Goal: Transaction & Acquisition: Obtain resource

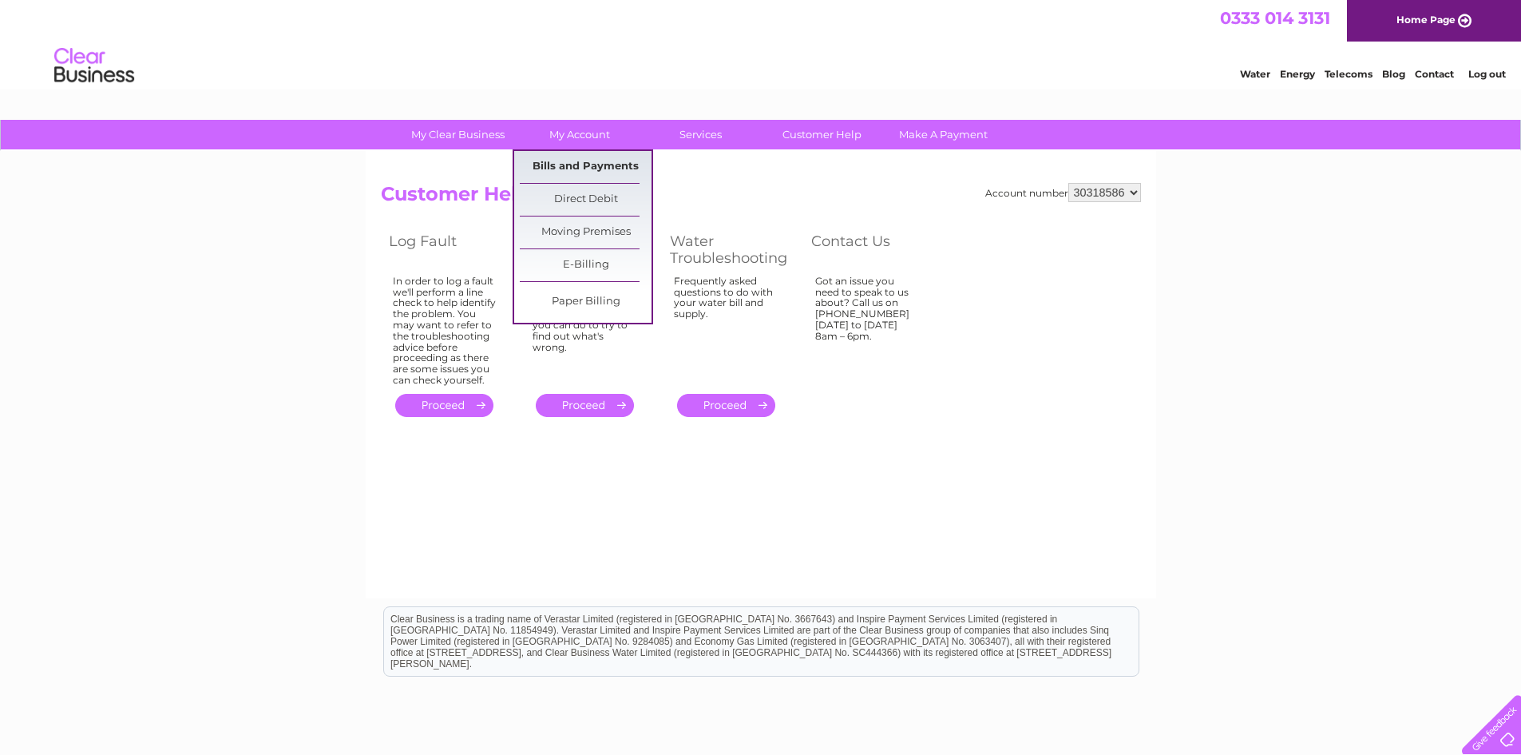
click at [593, 160] on link "Bills and Payments" at bounding box center [586, 167] width 132 height 32
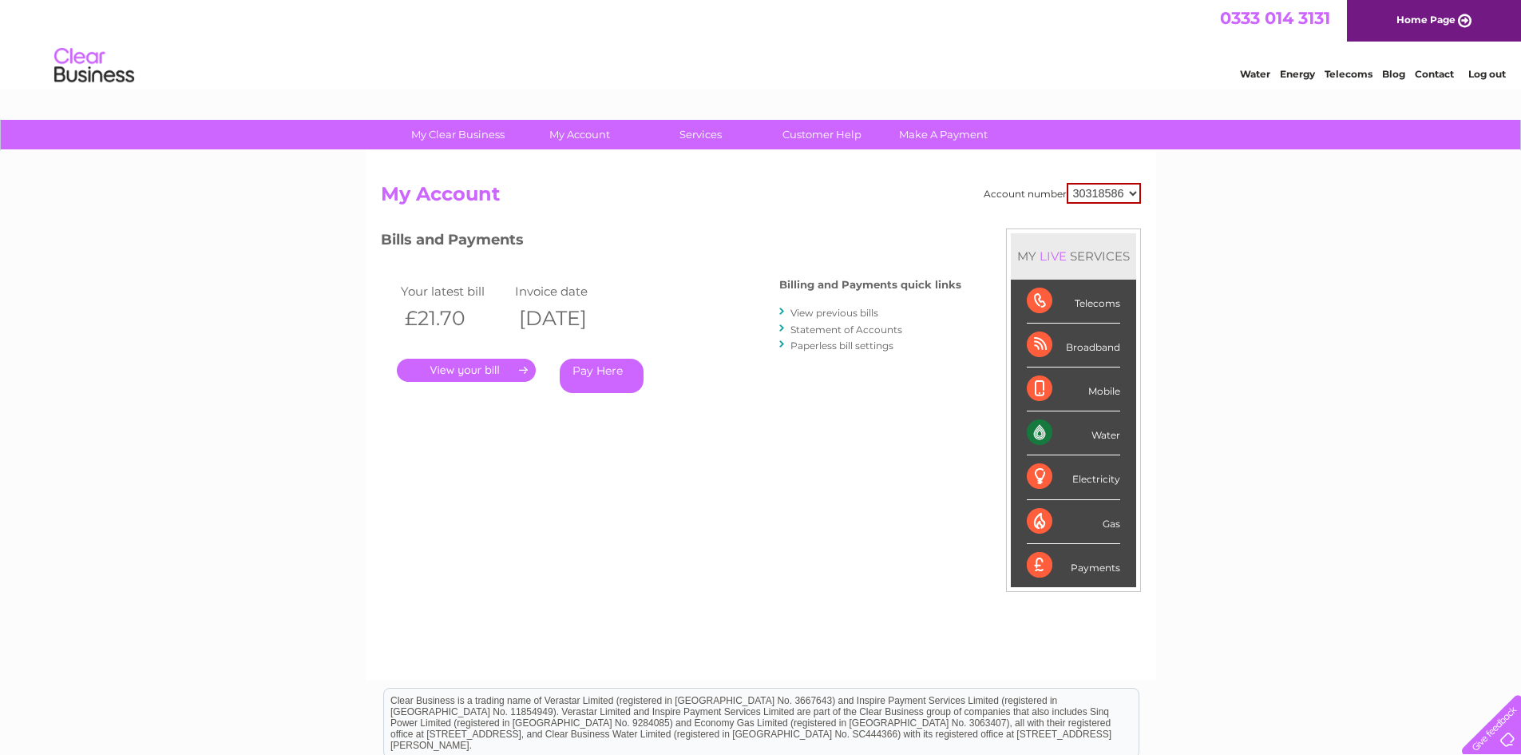
click at [871, 311] on link "View previous bills" at bounding box center [835, 313] width 88 height 12
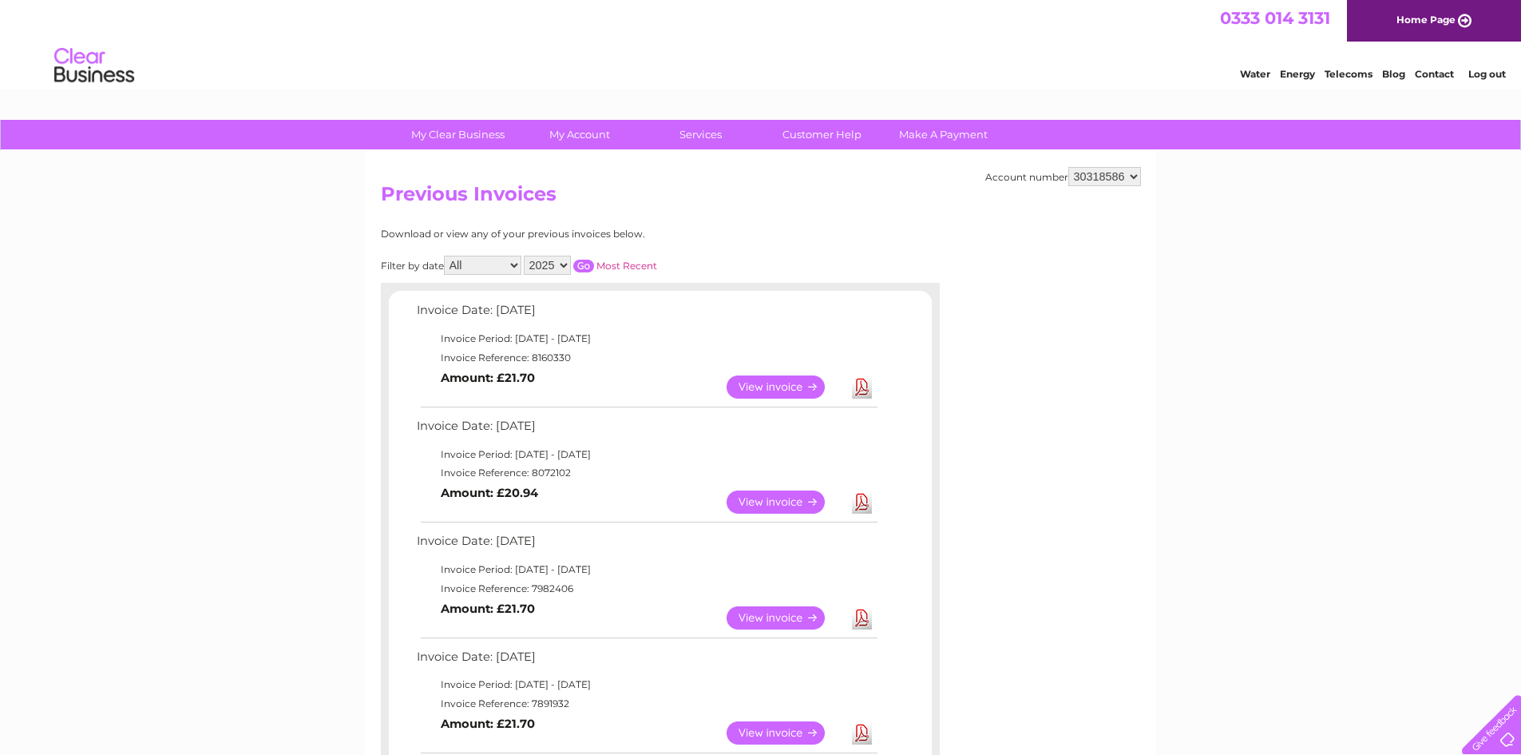
click at [777, 388] on link "View" at bounding box center [785, 386] width 117 height 23
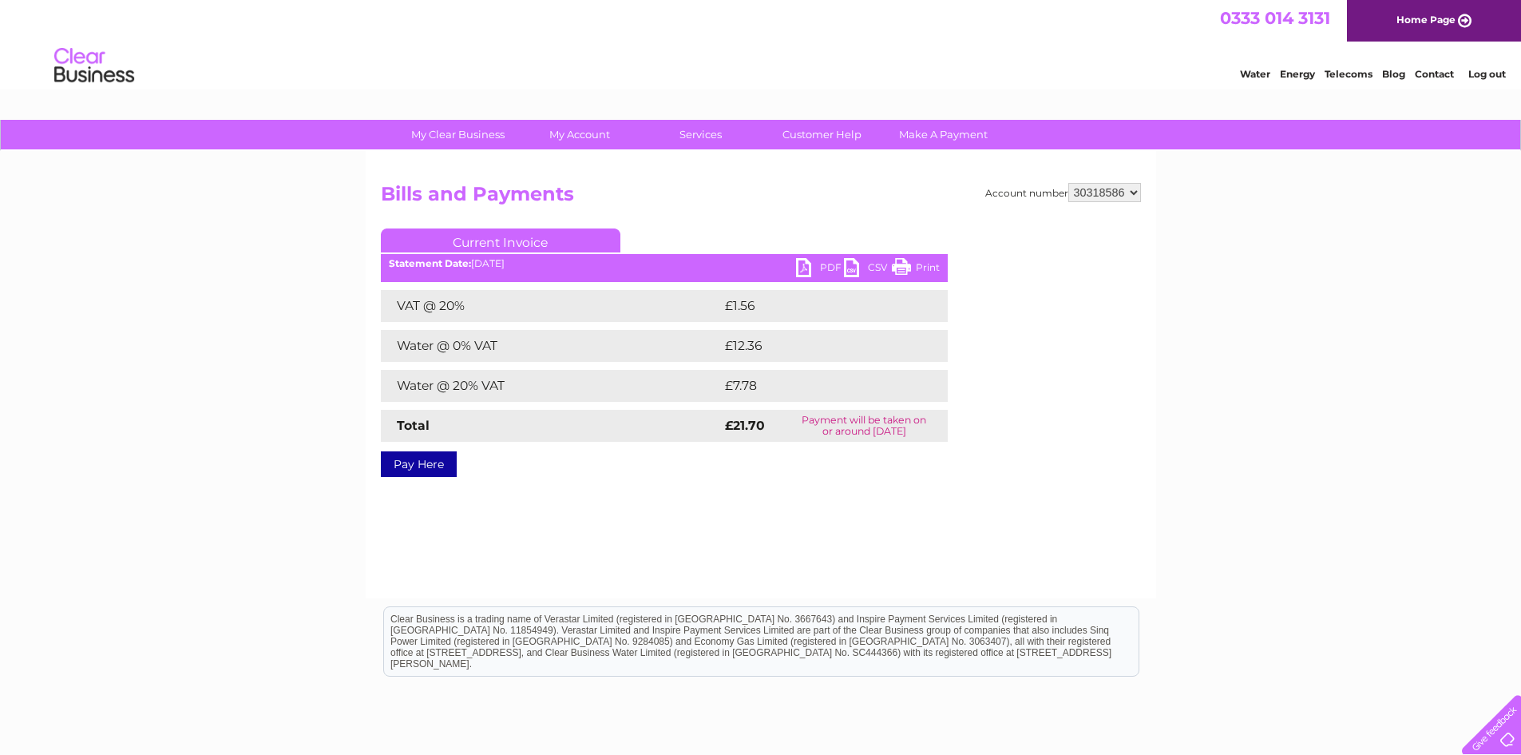
click at [809, 269] on link "PDF" at bounding box center [820, 269] width 48 height 23
